Goal: Information Seeking & Learning: Learn about a topic

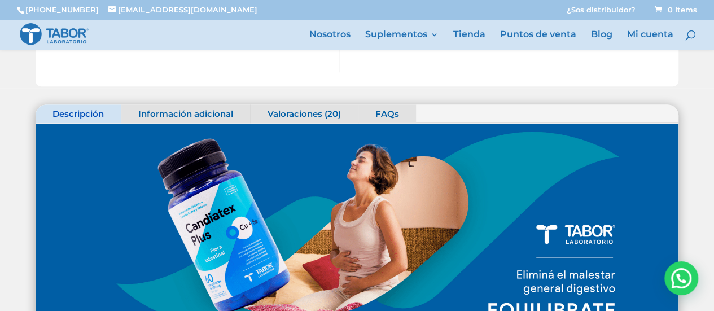
scroll to position [444, 0]
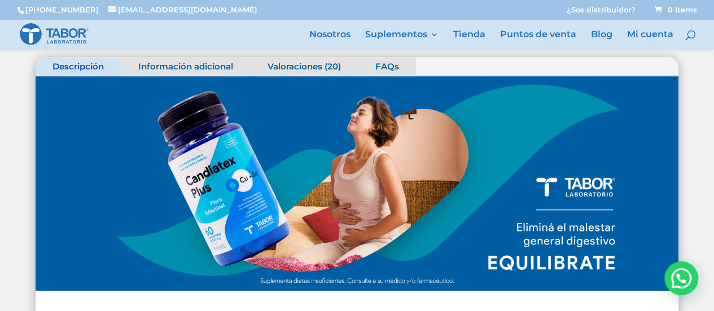
click at [191, 69] on link "Información adicional" at bounding box center [185, 66] width 129 height 19
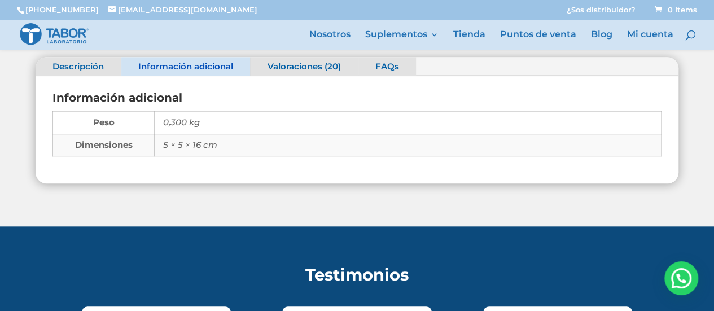
click at [294, 59] on link "Valoraciones (20)" at bounding box center [303, 66] width 107 height 19
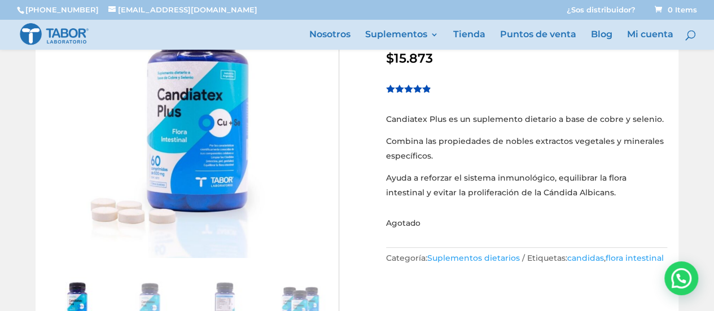
scroll to position [122, 0]
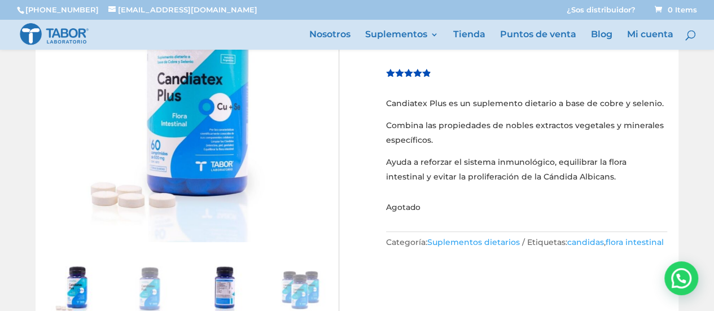
click at [240, 285] on img at bounding box center [224, 289] width 56 height 56
click at [223, 290] on img at bounding box center [224, 289] width 56 height 56
click at [296, 285] on img at bounding box center [299, 289] width 56 height 56
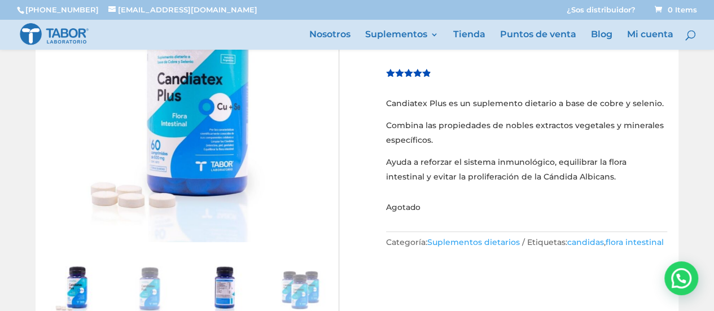
click at [240, 285] on img at bounding box center [224, 289] width 56 height 56
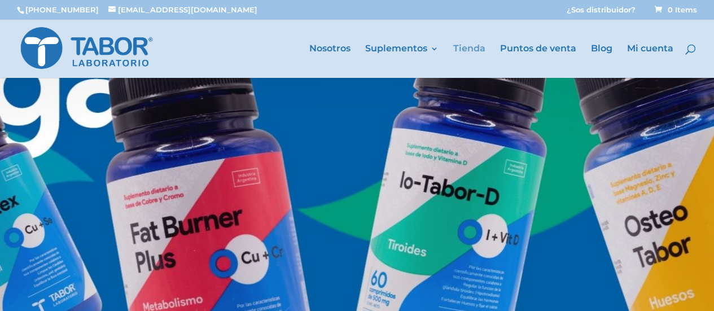
click at [465, 45] on link "Tienda" at bounding box center [469, 61] width 32 height 33
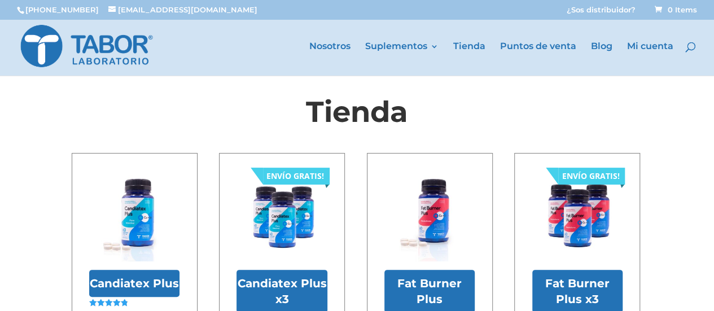
scroll to position [109, 0]
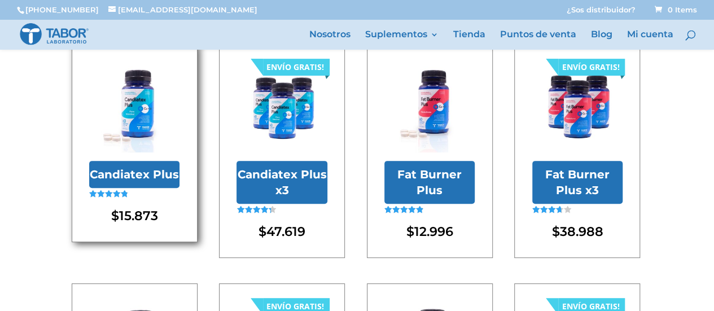
click at [126, 170] on h2 "Candiatex Plus" at bounding box center [134, 174] width 90 height 27
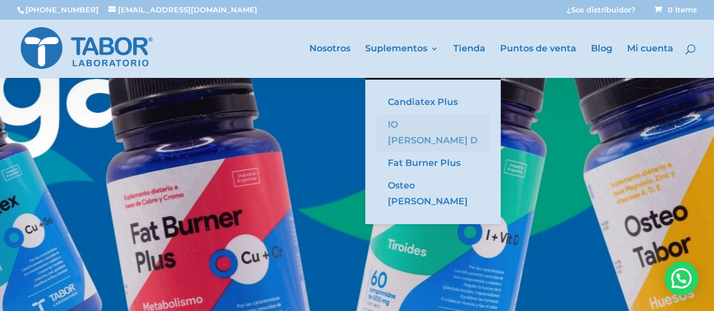
click at [406, 125] on link "IO [PERSON_NAME] D" at bounding box center [432, 132] width 113 height 38
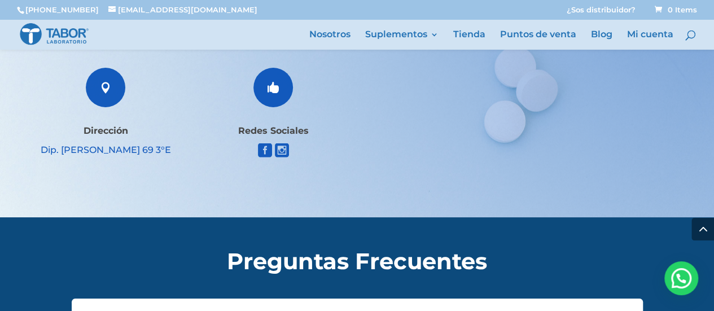
scroll to position [2111, 0]
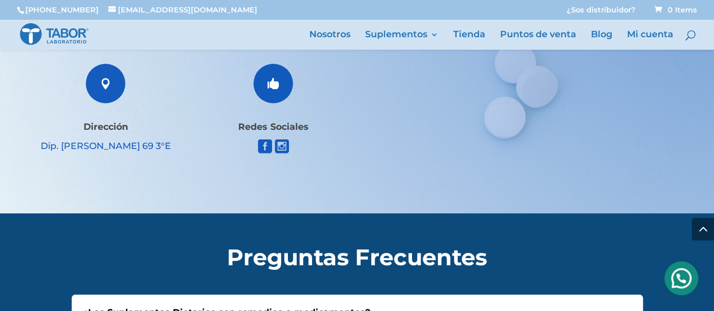
click at [684, 270] on div "Hola! Cómo puedo ayudarte?" at bounding box center [681, 278] width 34 height 34
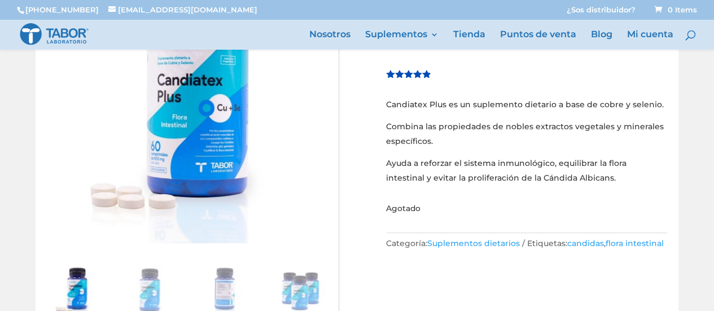
scroll to position [115, 0]
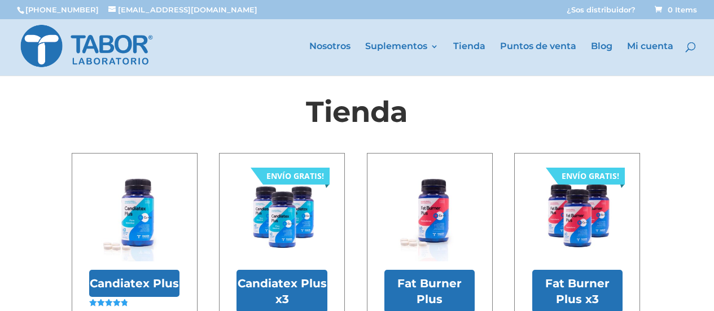
scroll to position [109, 0]
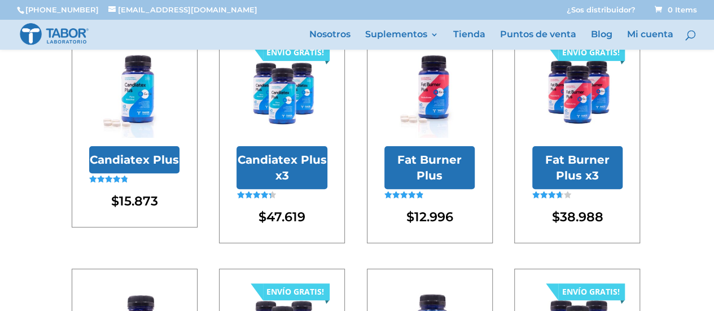
click at [320, 181] on h2 "Candiatex Plus x3" at bounding box center [281, 167] width 90 height 43
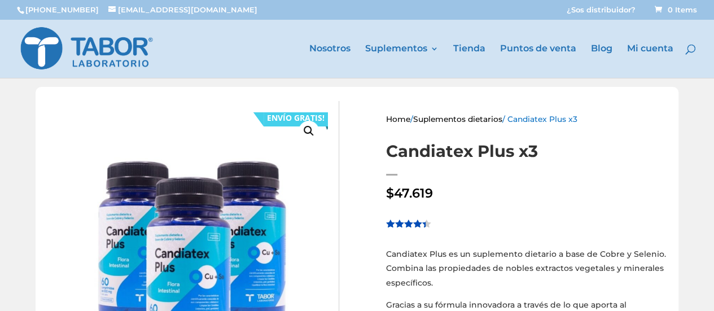
scroll to position [272, 0]
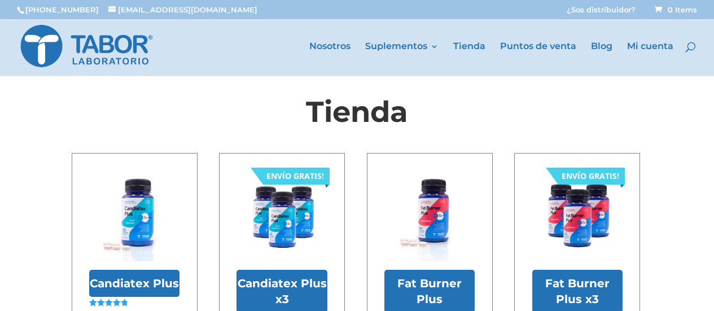
scroll to position [109, 0]
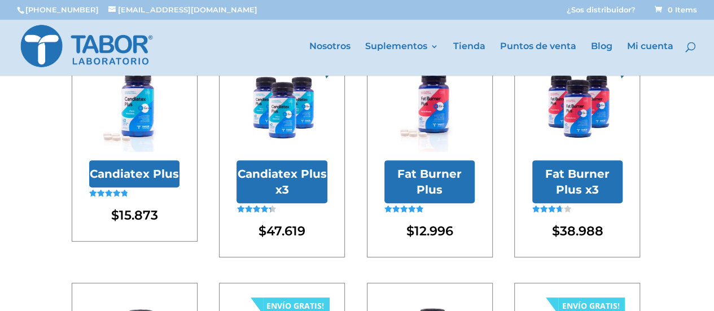
click at [442, 192] on h2 "Fat Burner Plus" at bounding box center [429, 181] width 90 height 43
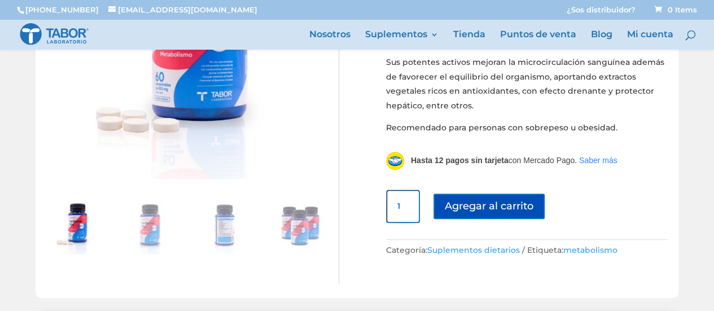
scroll to position [158, 0]
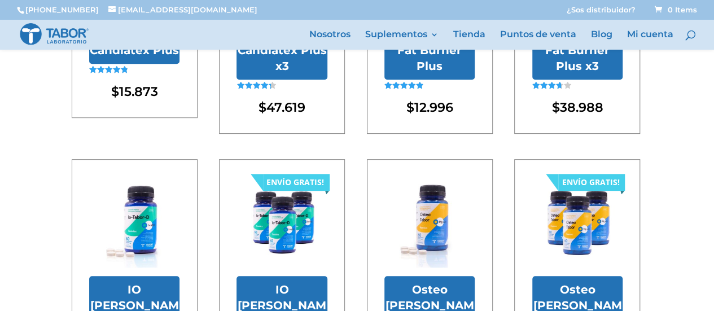
scroll to position [310, 0]
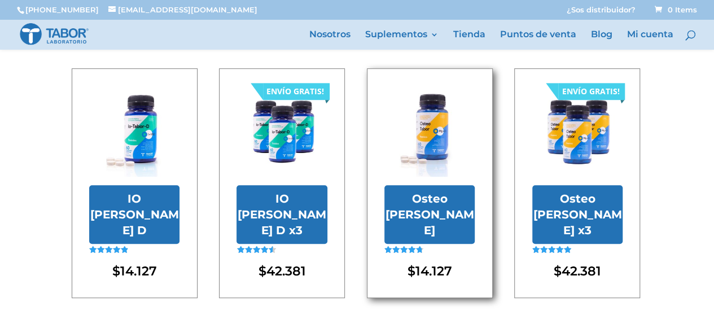
click at [430, 146] on img at bounding box center [429, 131] width 90 height 90
click at [427, 165] on img at bounding box center [429, 131] width 90 height 90
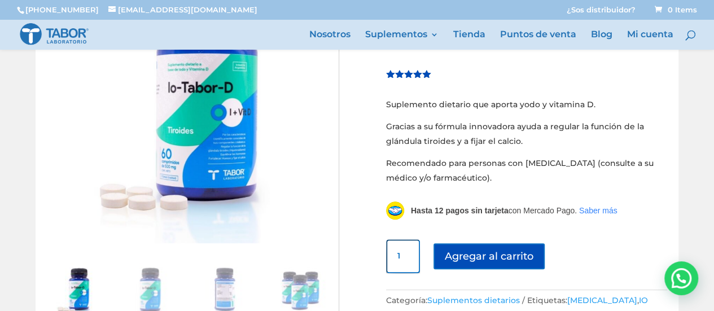
scroll to position [114, 0]
